Goal: Information Seeking & Learning: Learn about a topic

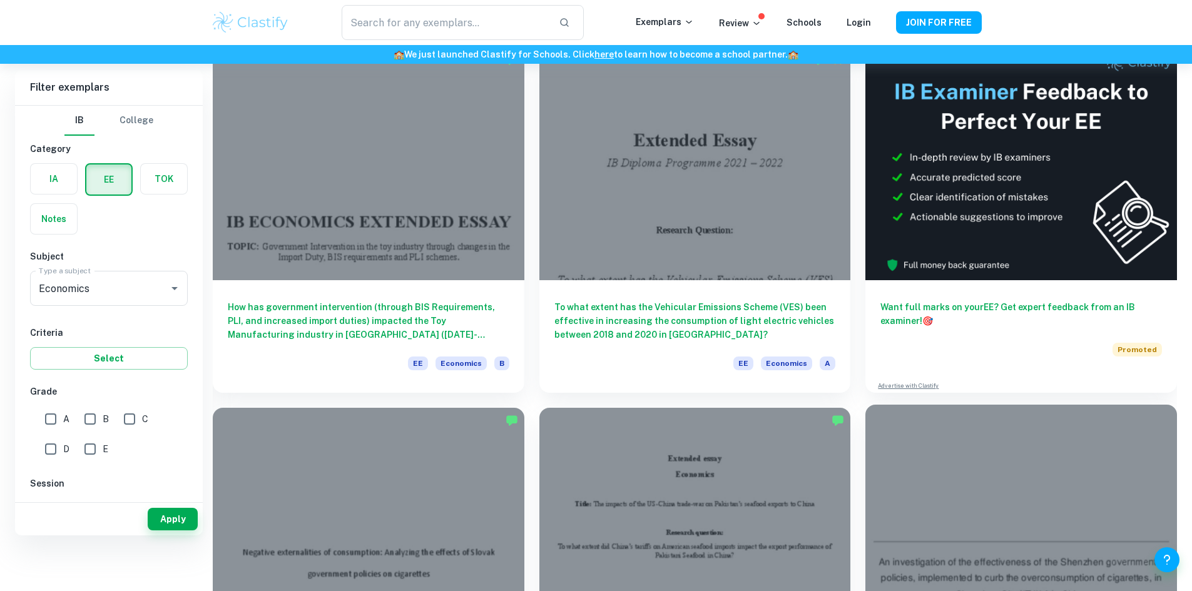
scroll to position [125, 0]
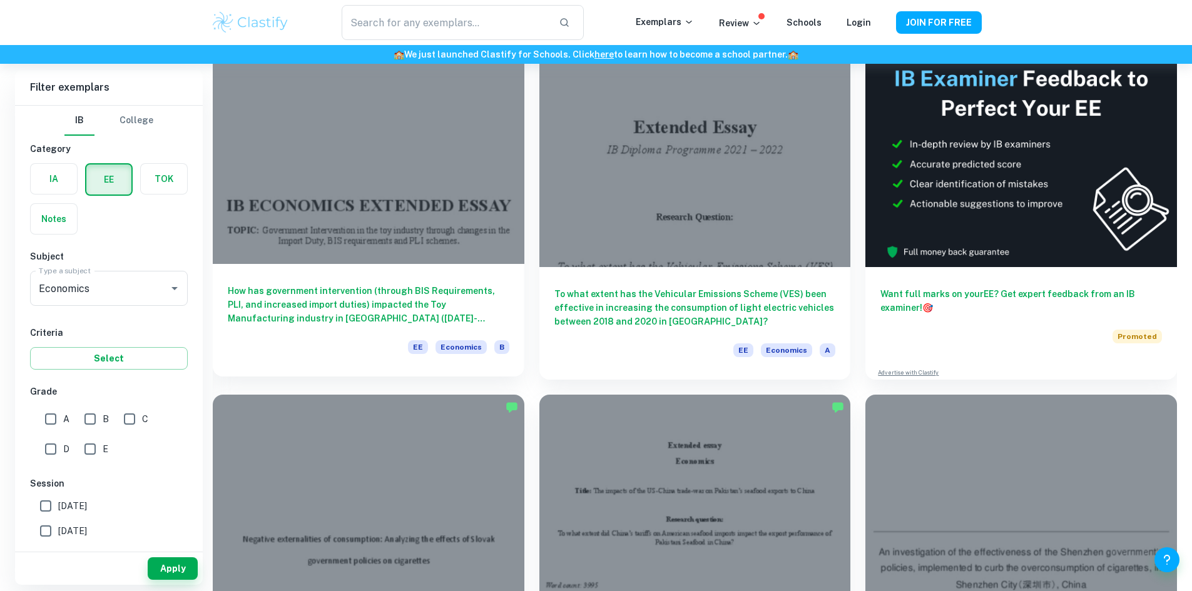
click at [343, 284] on h6 "How has government intervention (through BIS Requirements, PLI, and increased i…" at bounding box center [369, 304] width 282 height 41
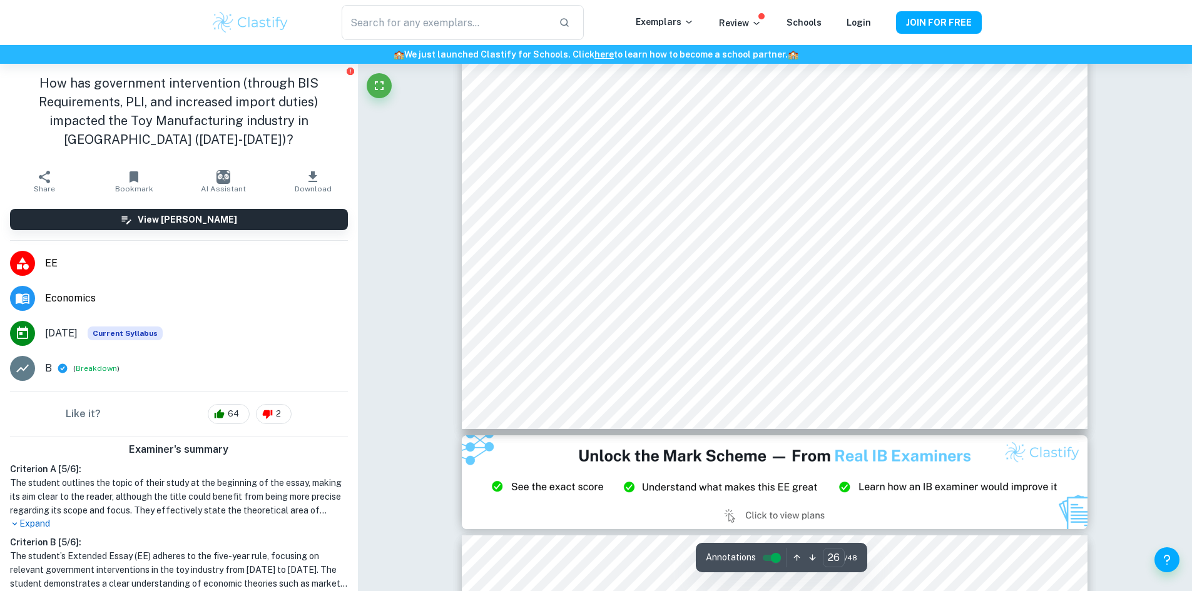
scroll to position [23461, 0]
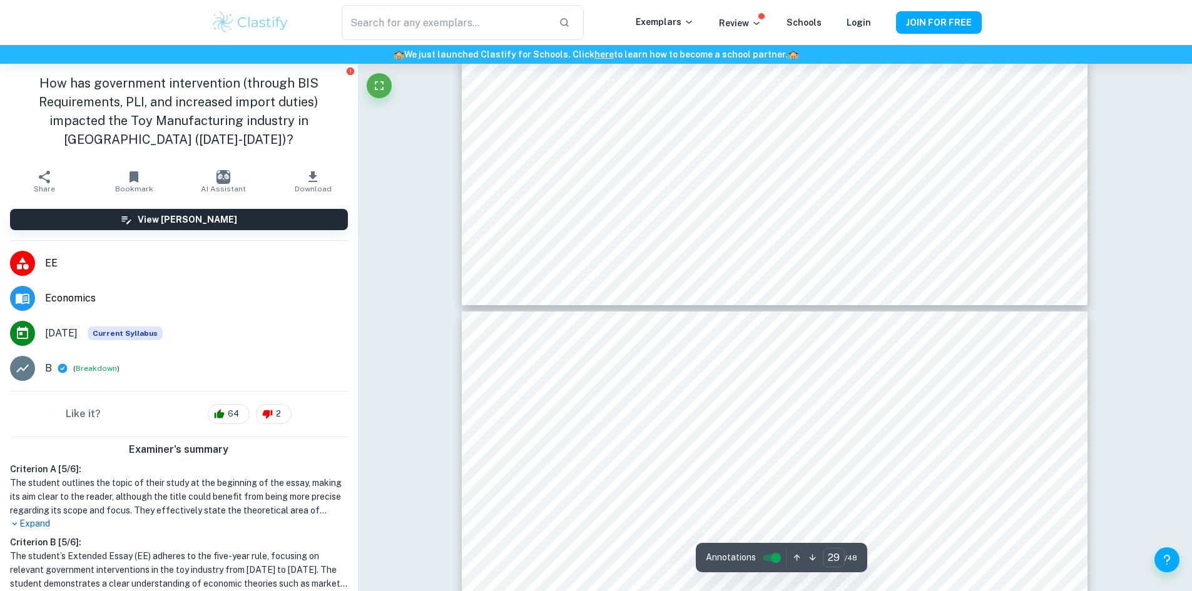
type input "30"
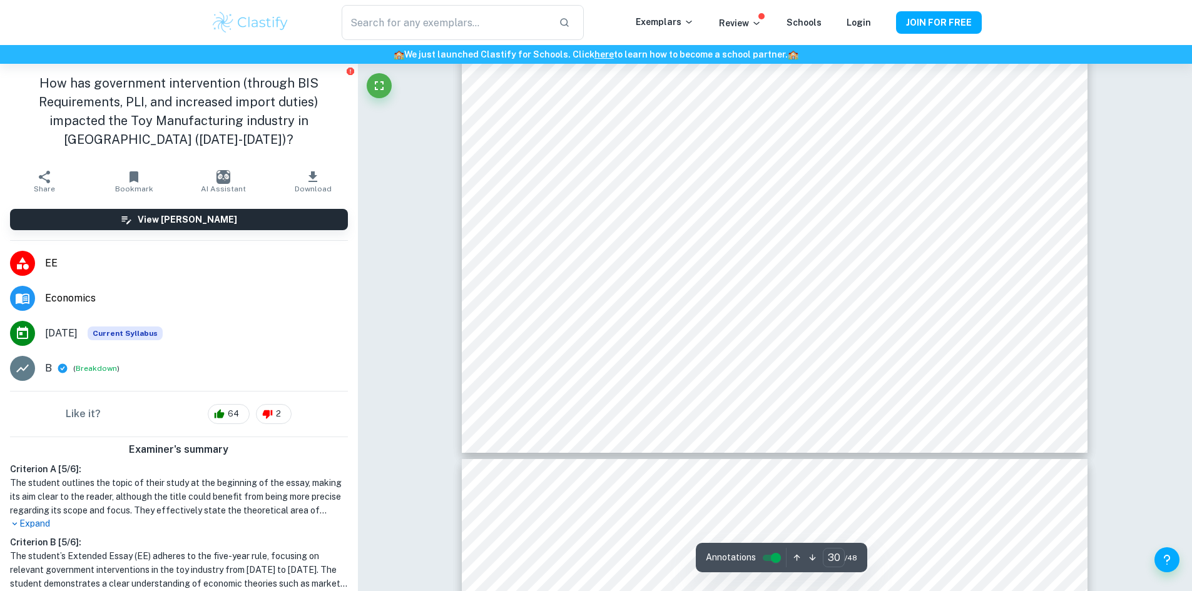
scroll to position [26964, 0]
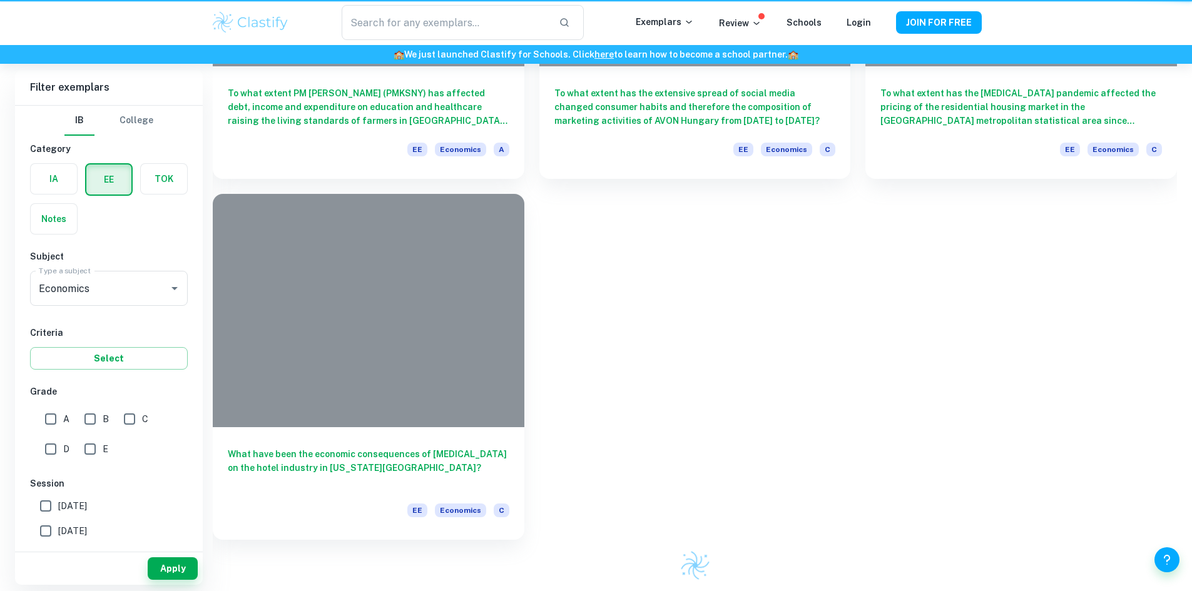
scroll to position [125, 0]
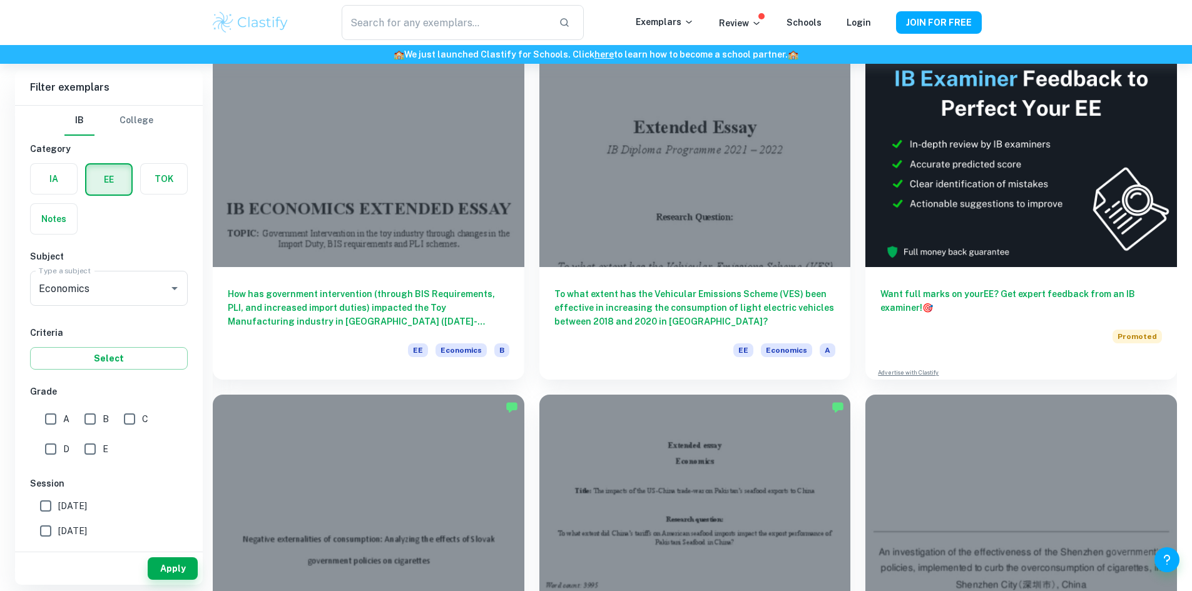
click at [1142, 36] on div "​ Exemplars Review Schools Login JOIN FOR FREE" at bounding box center [596, 22] width 1192 height 45
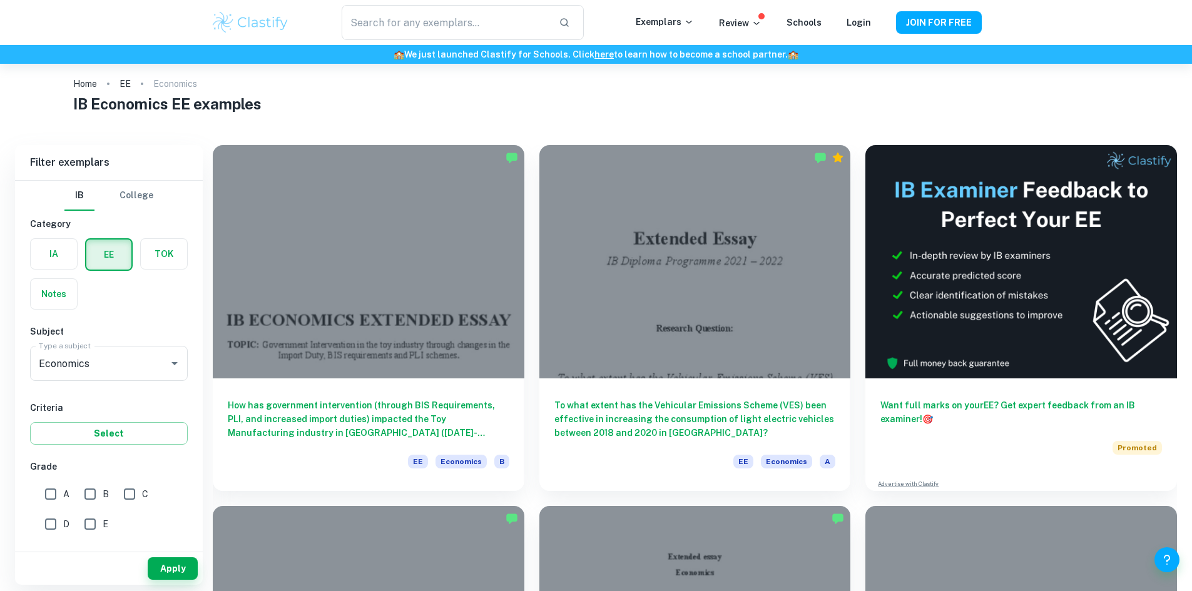
scroll to position [0, 0]
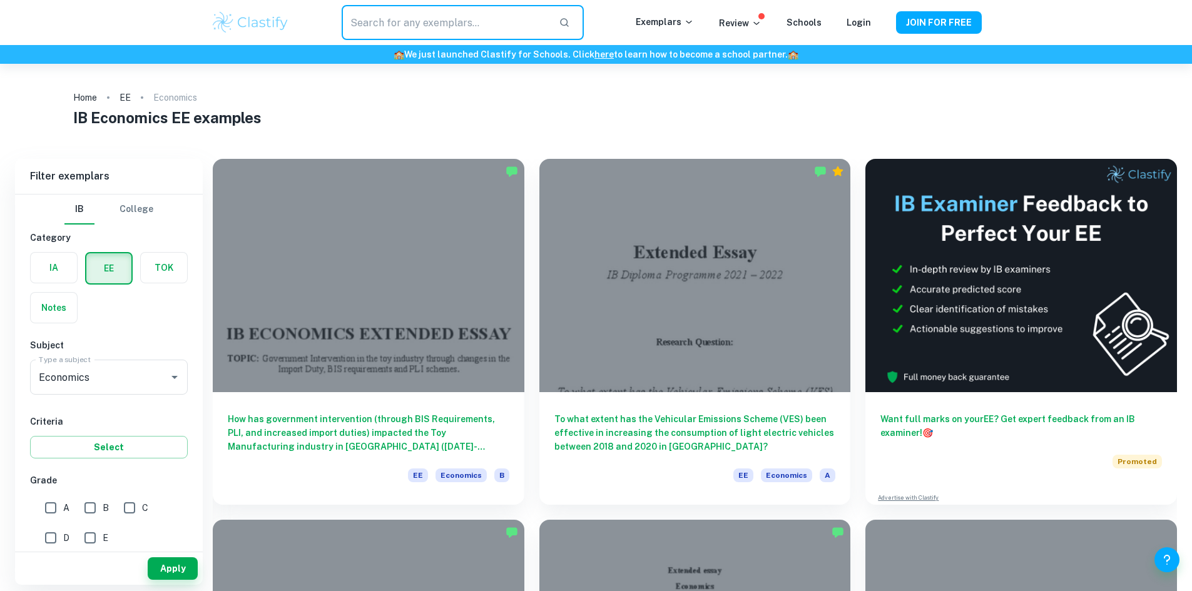
click at [527, 27] on input "text" at bounding box center [445, 22] width 206 height 35
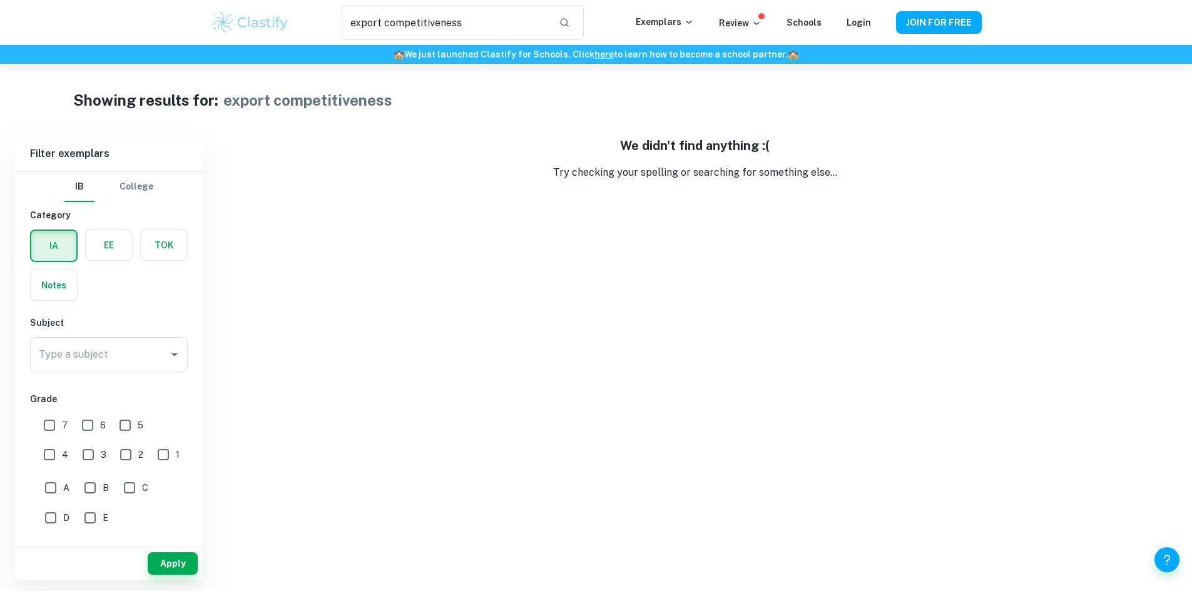
click at [96, 239] on label "button" at bounding box center [109, 245] width 46 height 30
click at [0, 0] on input "radio" at bounding box center [0, 0] width 0 height 0
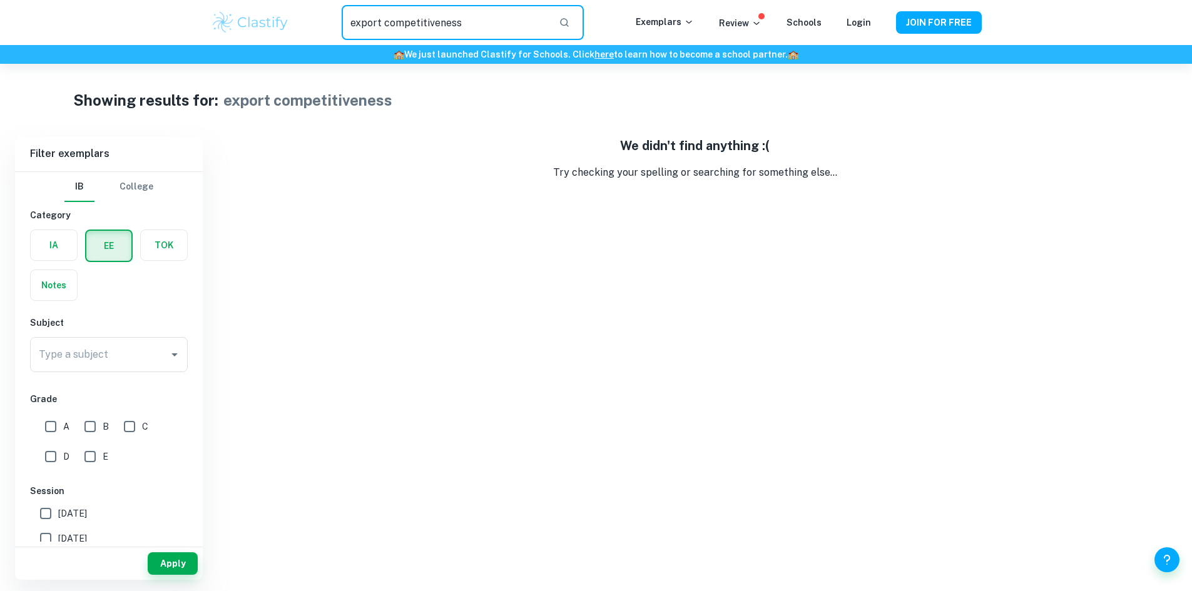
click at [395, 15] on input "export competitiveness" at bounding box center [445, 22] width 206 height 35
click at [358, 19] on input "export competitiveness" at bounding box center [445, 22] width 206 height 35
click at [414, 23] on input "export competitiveness" at bounding box center [445, 22] width 206 height 35
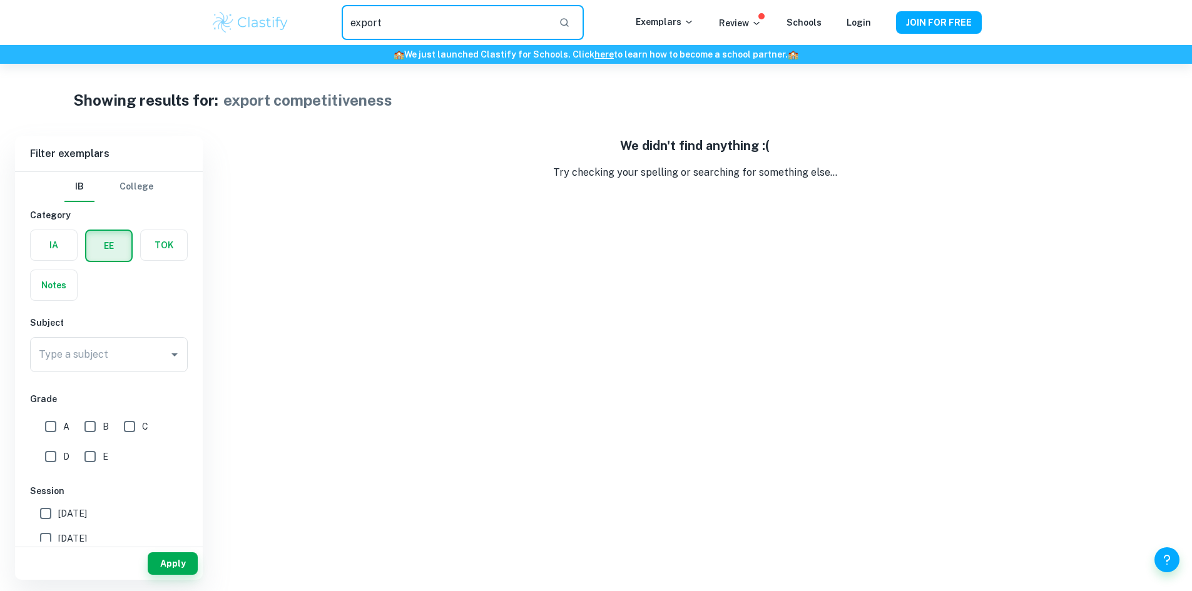
type input "export"
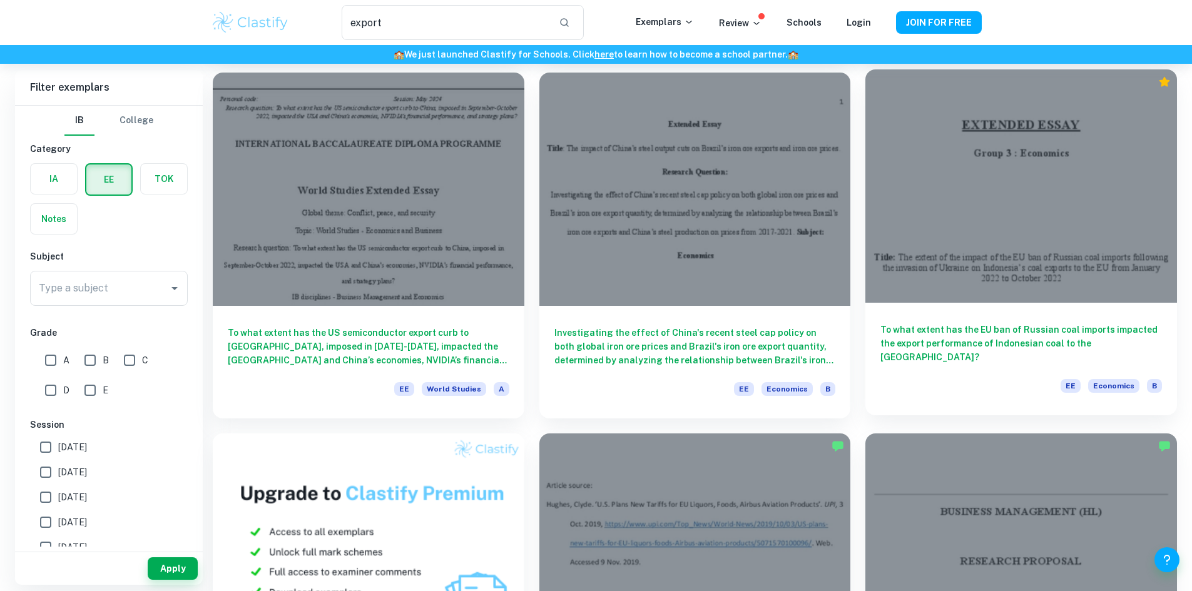
scroll to position [438, 0]
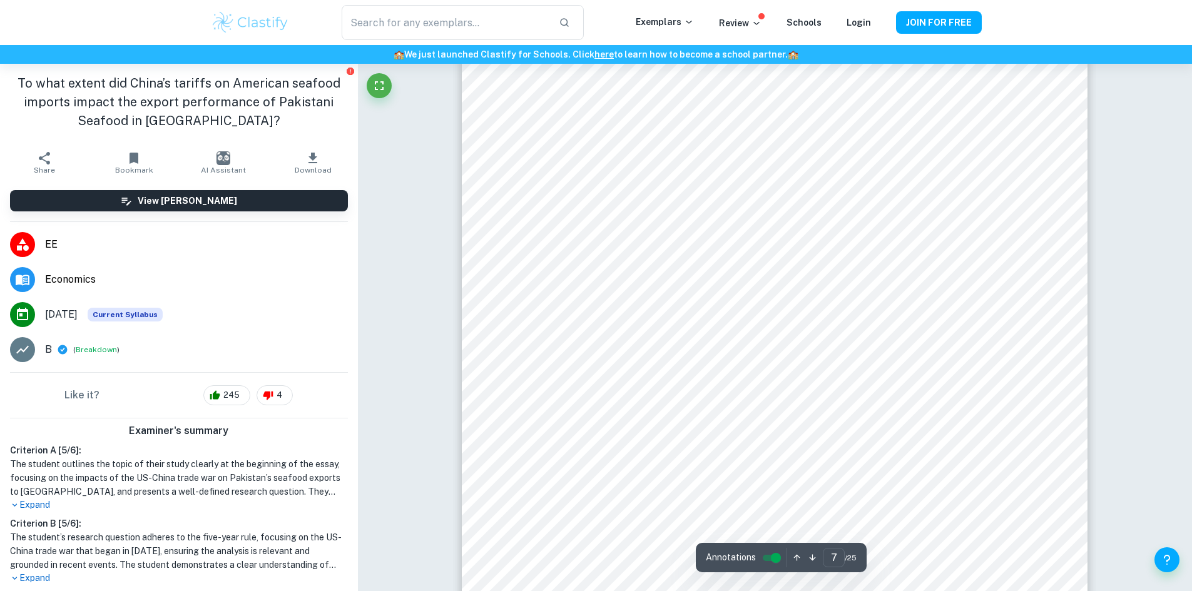
scroll to position [5255, 0]
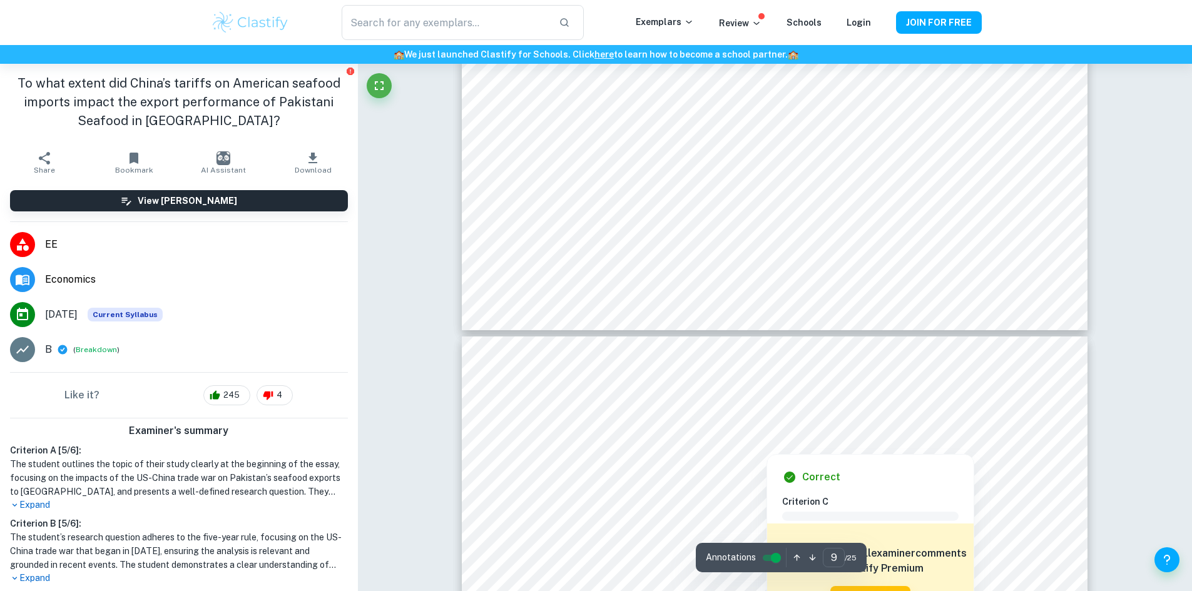
type input "10"
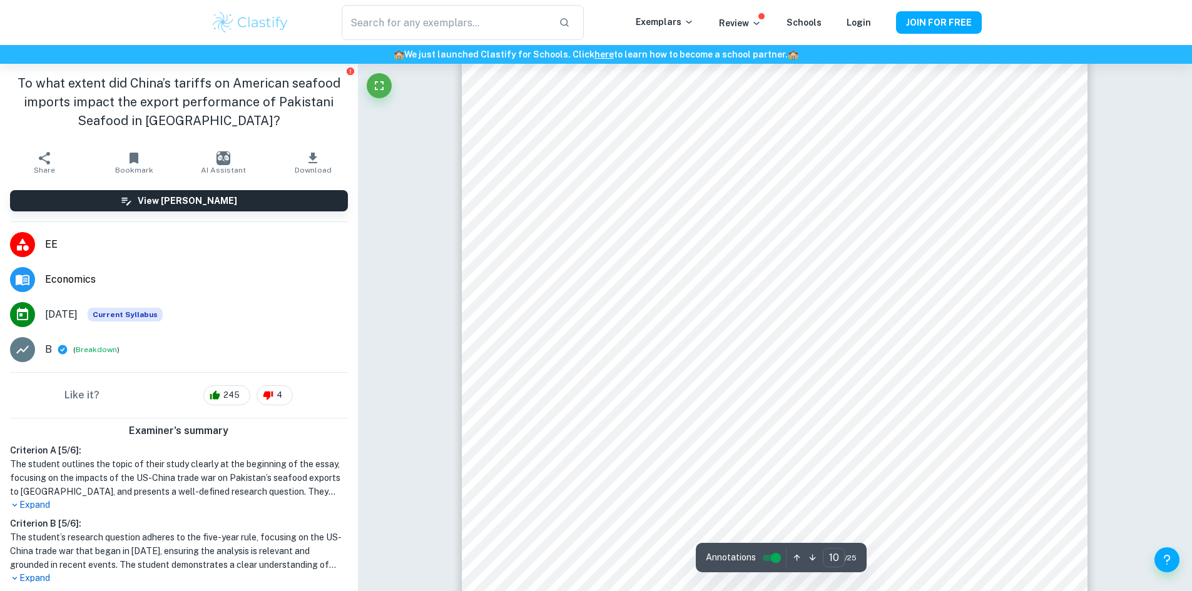
scroll to position [7758, 0]
